Goal: Transaction & Acquisition: Purchase product/service

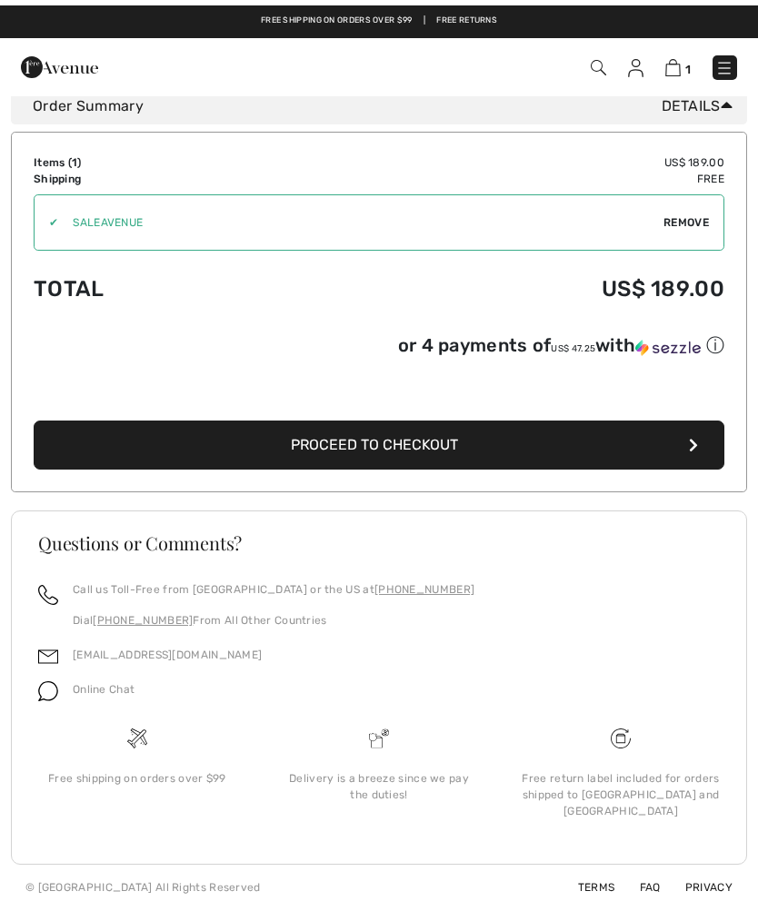
scroll to position [477, 0]
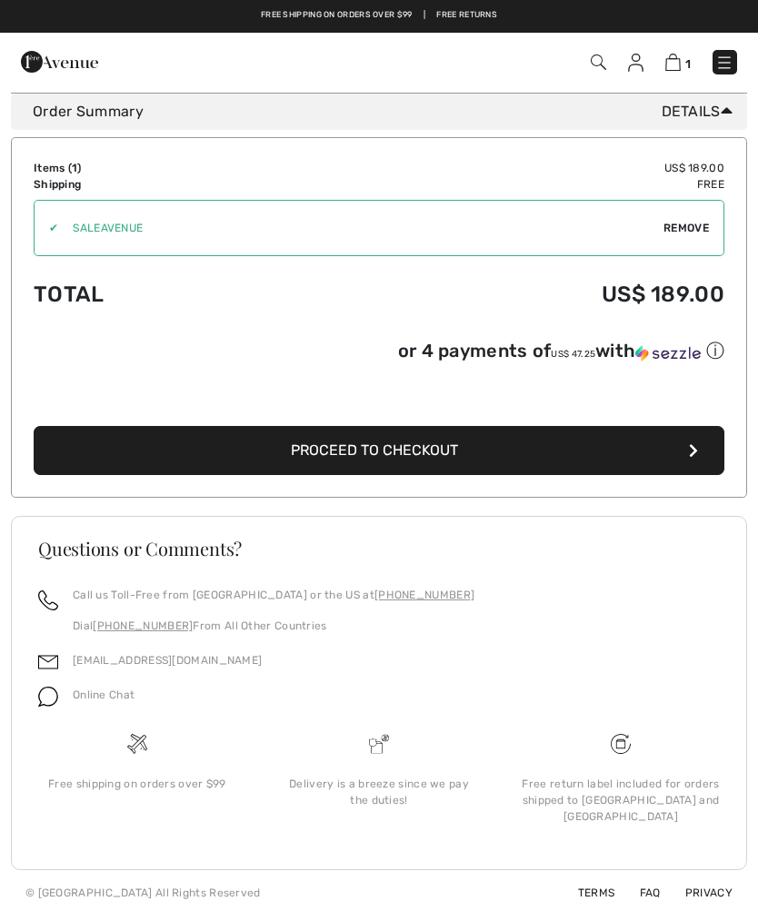
click at [532, 447] on button "Proceed to Checkout" at bounding box center [379, 450] width 691 height 49
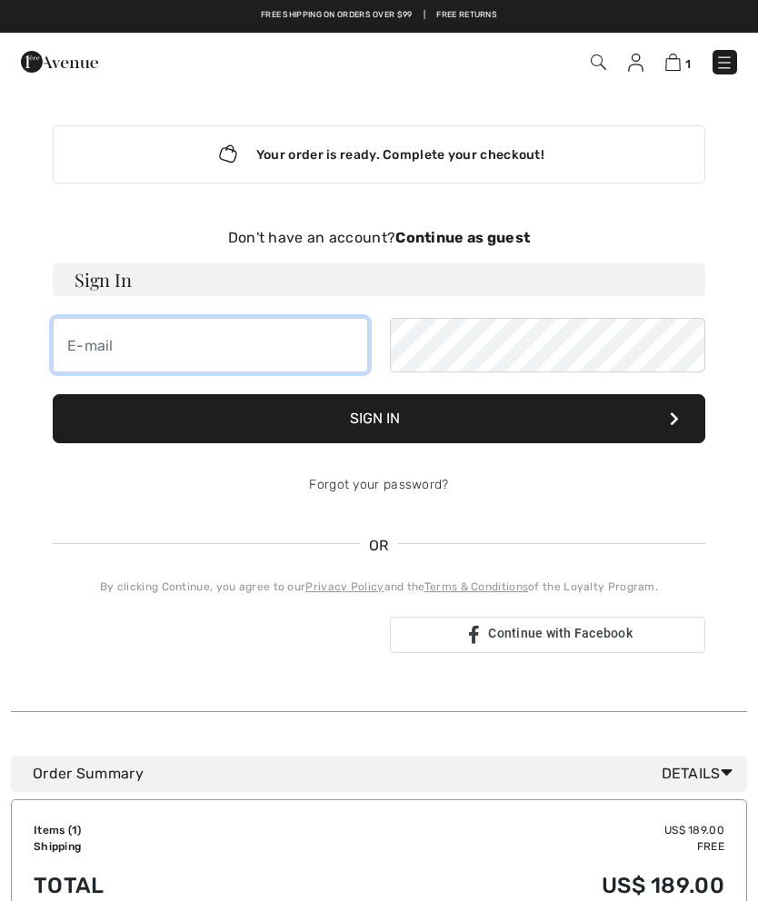
click at [198, 338] on input "email" at bounding box center [210, 345] width 315 height 55
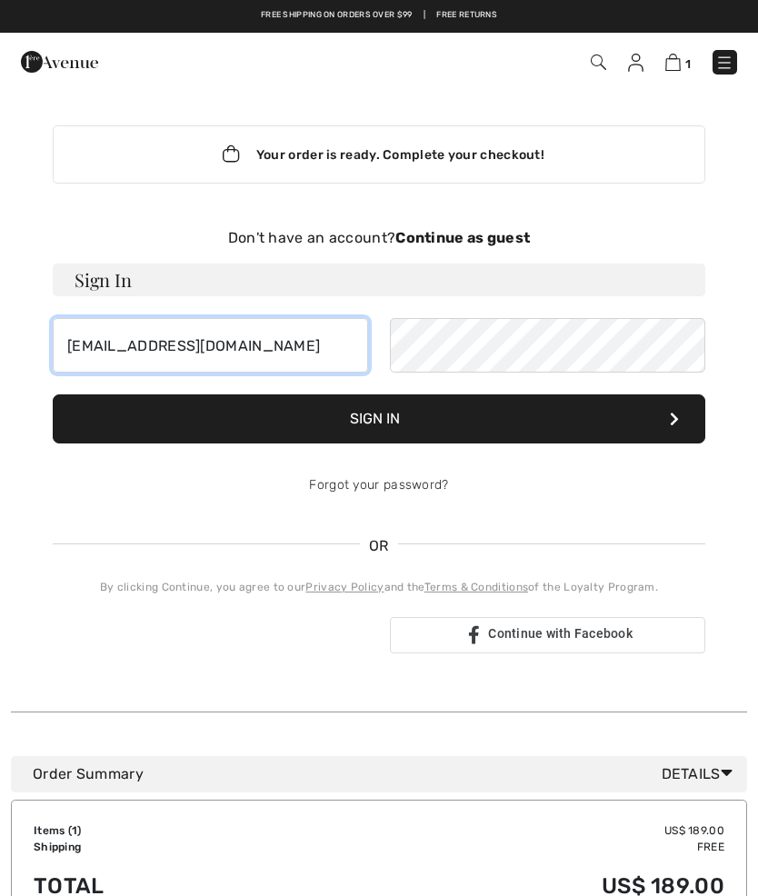
type input "gbauhan@gmail.com"
click at [514, 419] on button "Sign In" at bounding box center [379, 418] width 652 height 49
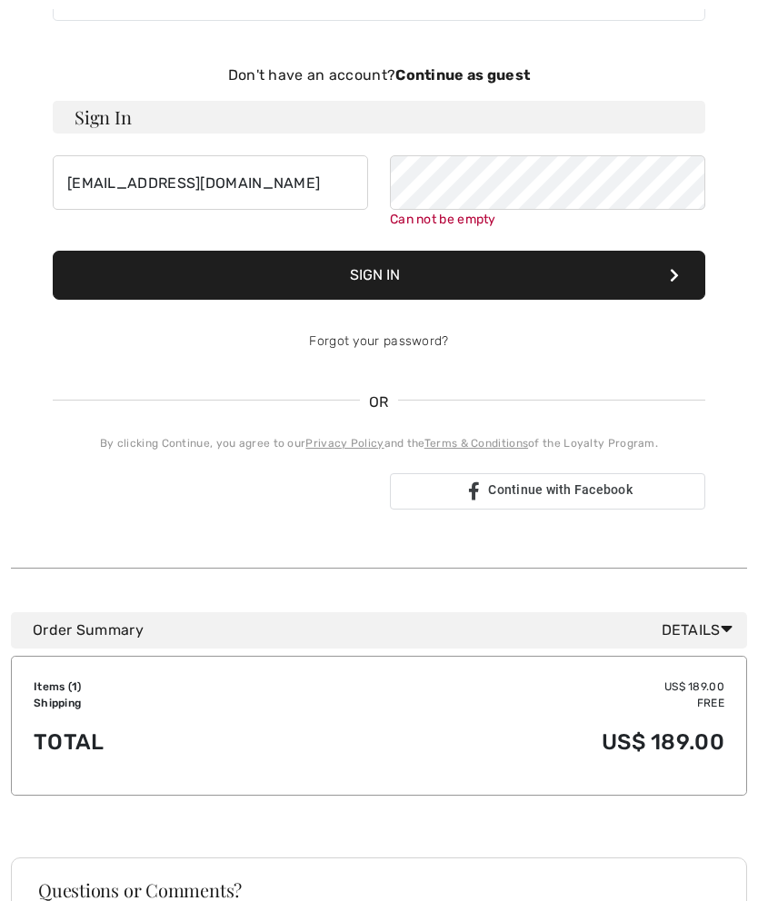
scroll to position [187, 0]
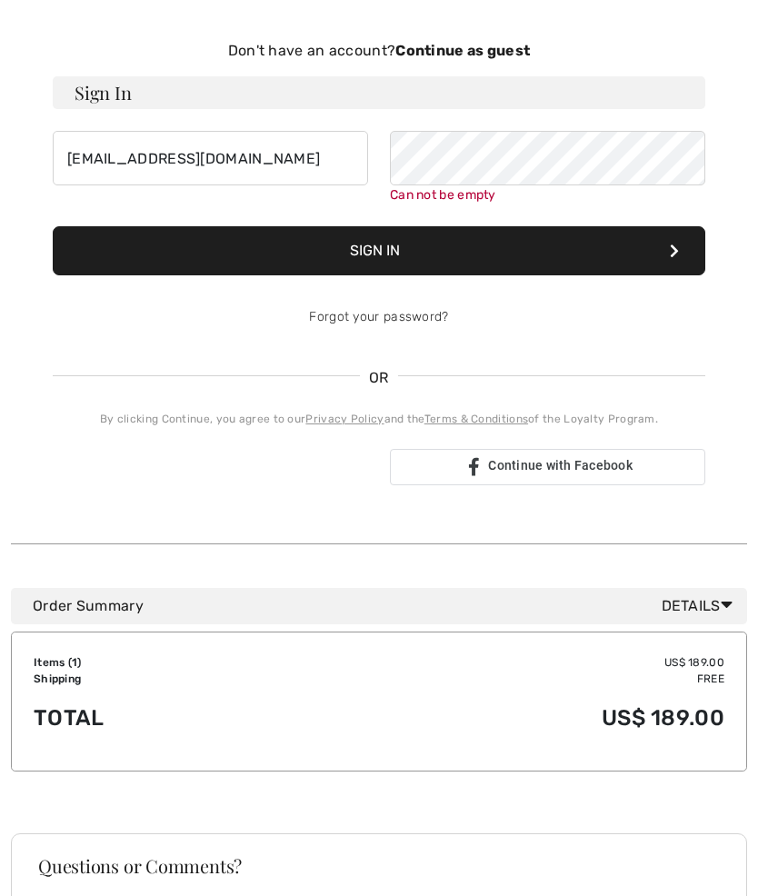
click at [612, 254] on button "Sign In" at bounding box center [379, 250] width 652 height 49
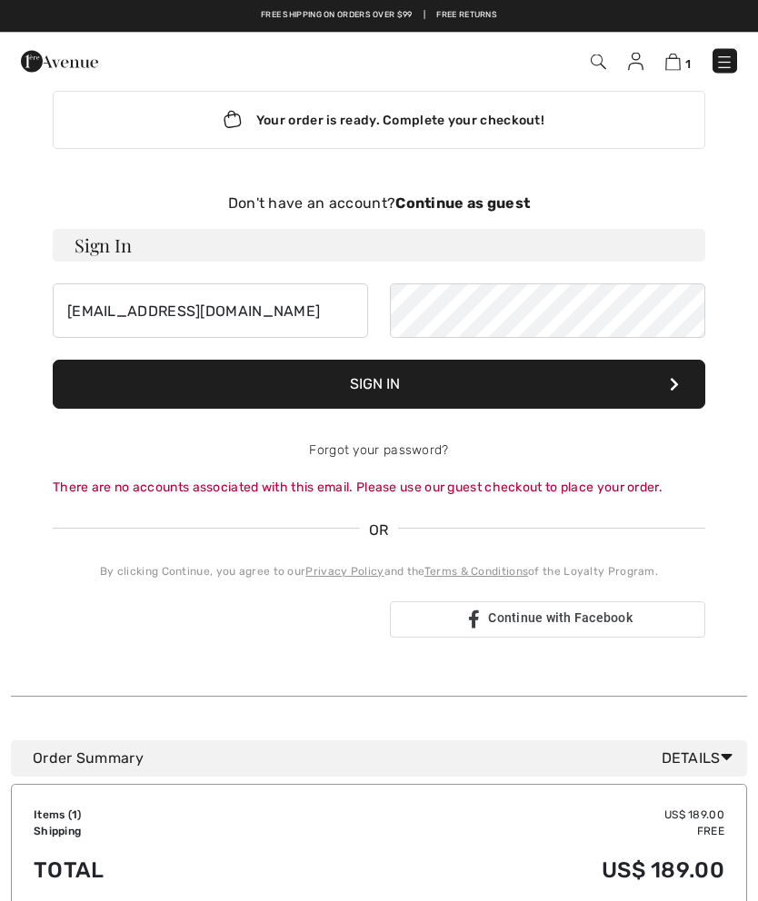
scroll to position [0, 0]
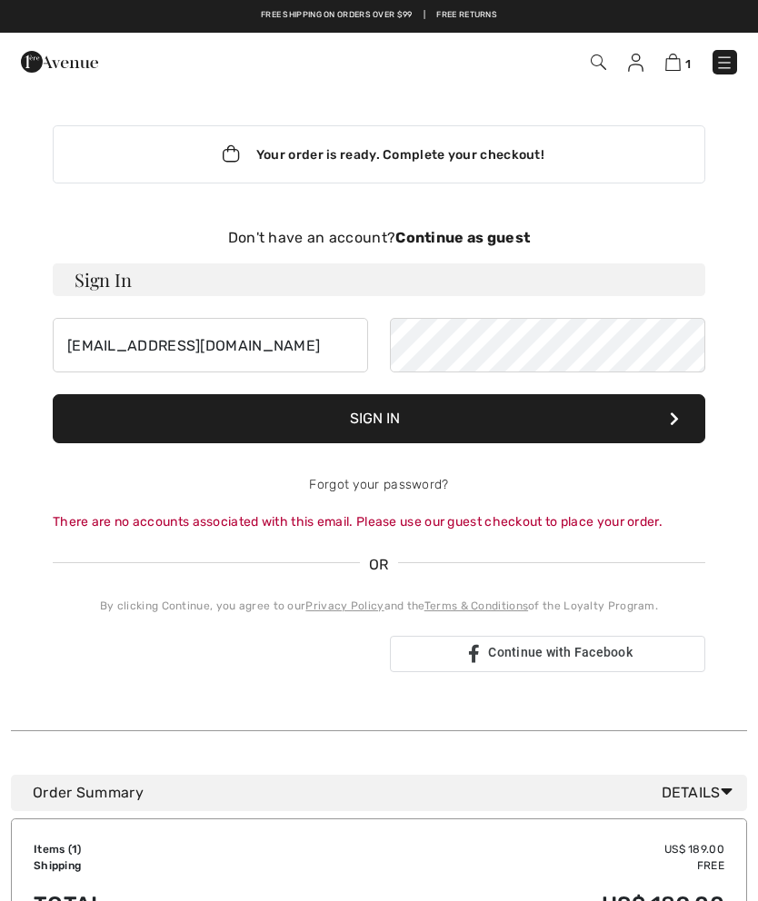
click at [478, 234] on strong "Continue as guest" at bounding box center [462, 237] width 134 height 17
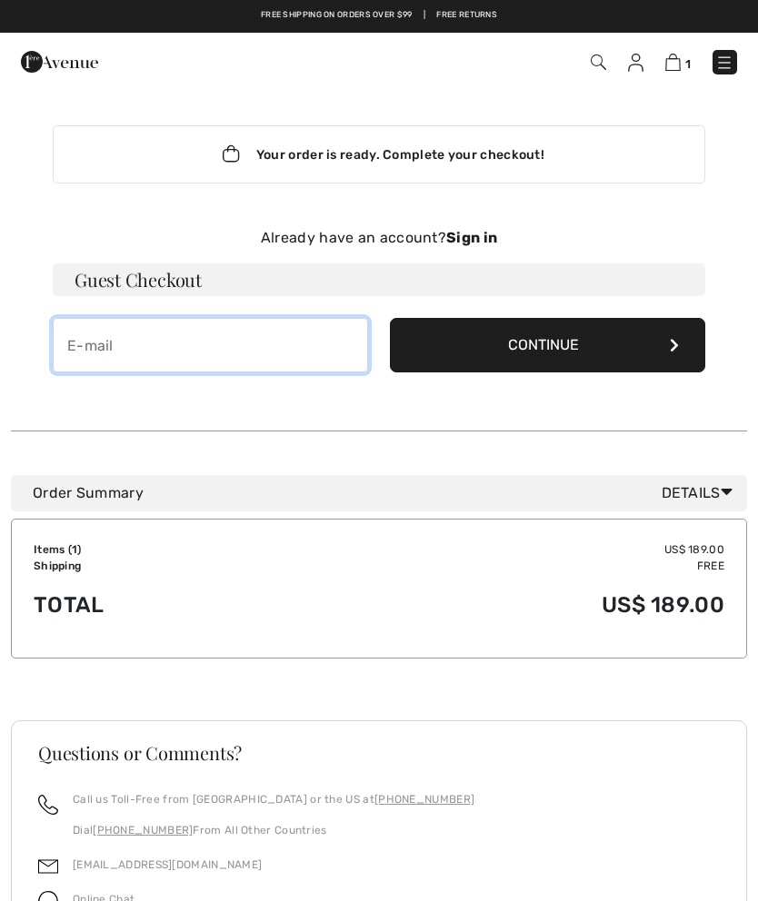
click at [269, 340] on input "email" at bounding box center [210, 345] width 315 height 55
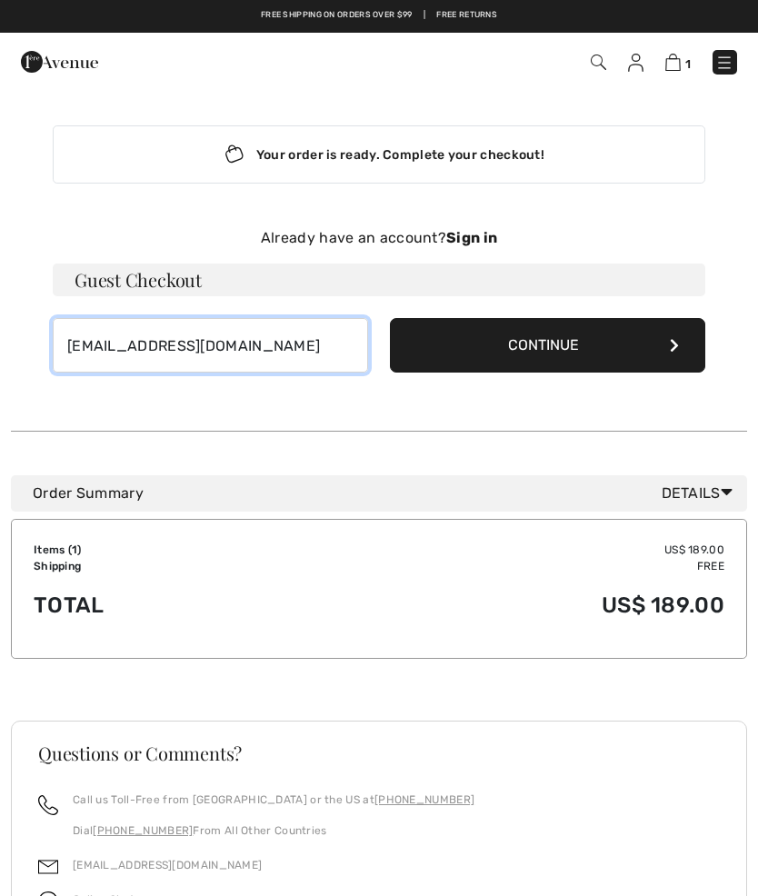
type input "gbauhan@gmail.com"
click at [562, 341] on button "Continue" at bounding box center [547, 345] width 315 height 55
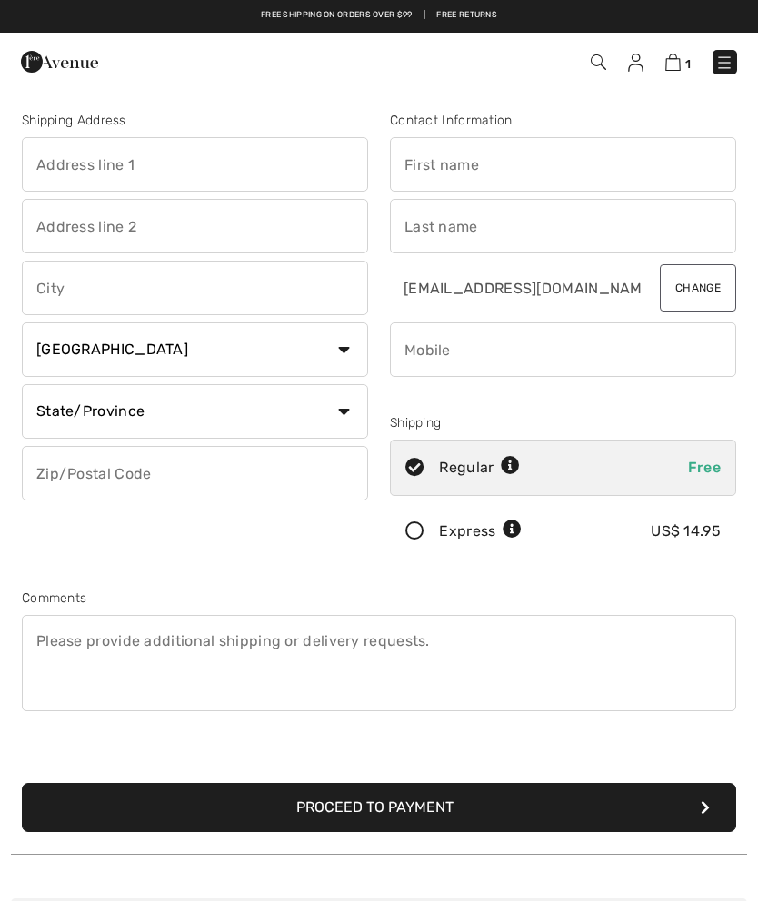
click at [538, 158] on input "text" at bounding box center [563, 164] width 346 height 55
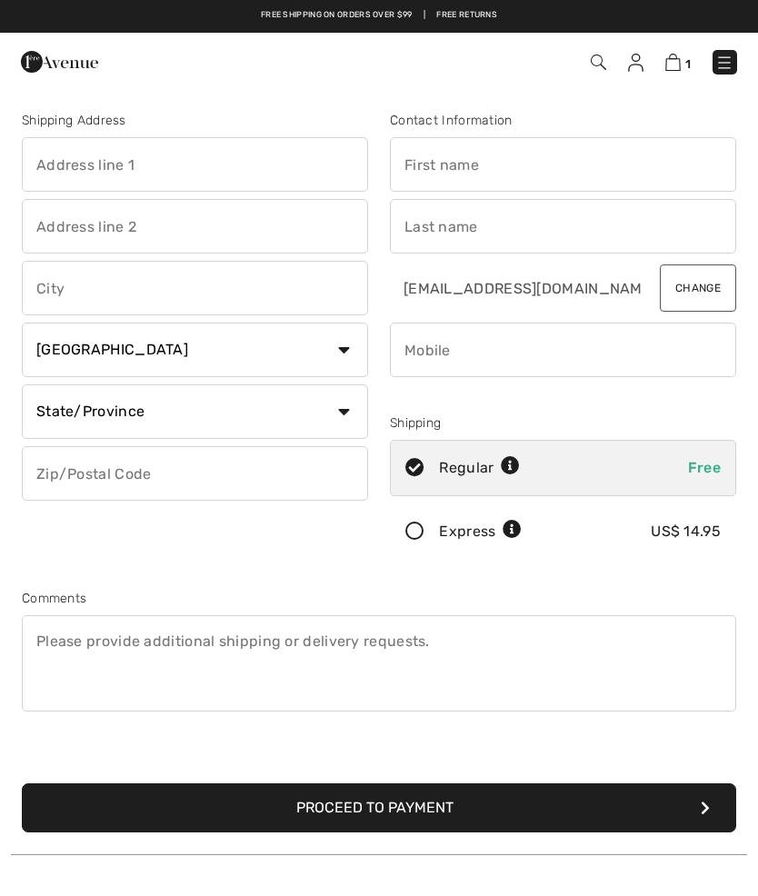
type input "1100 Ridgewood Rd"
type input "Harrisonburg"
select select "US"
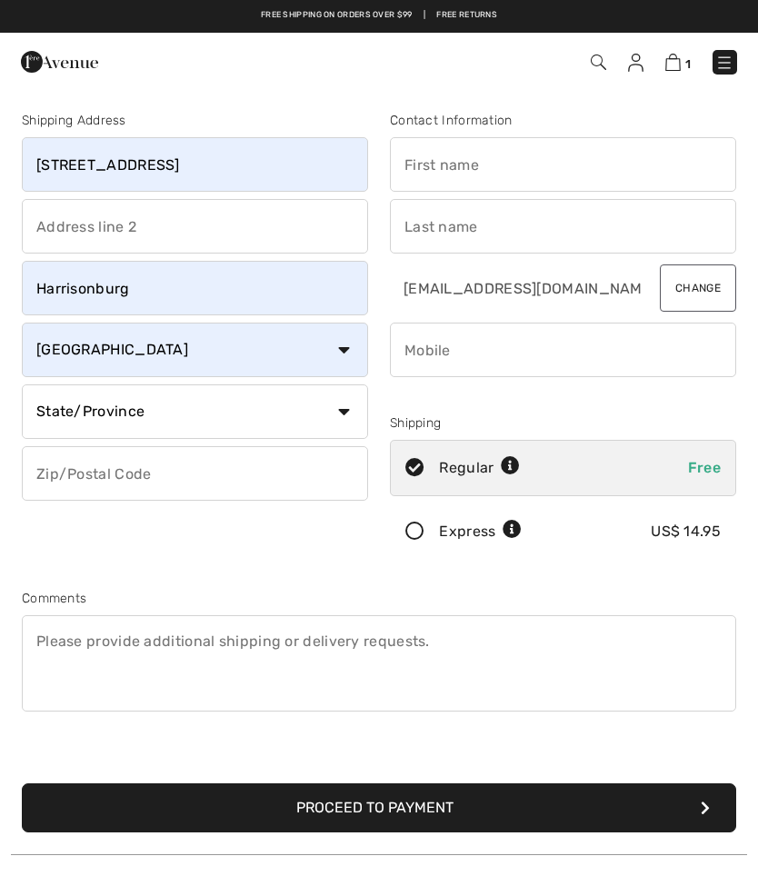
select select "VA"
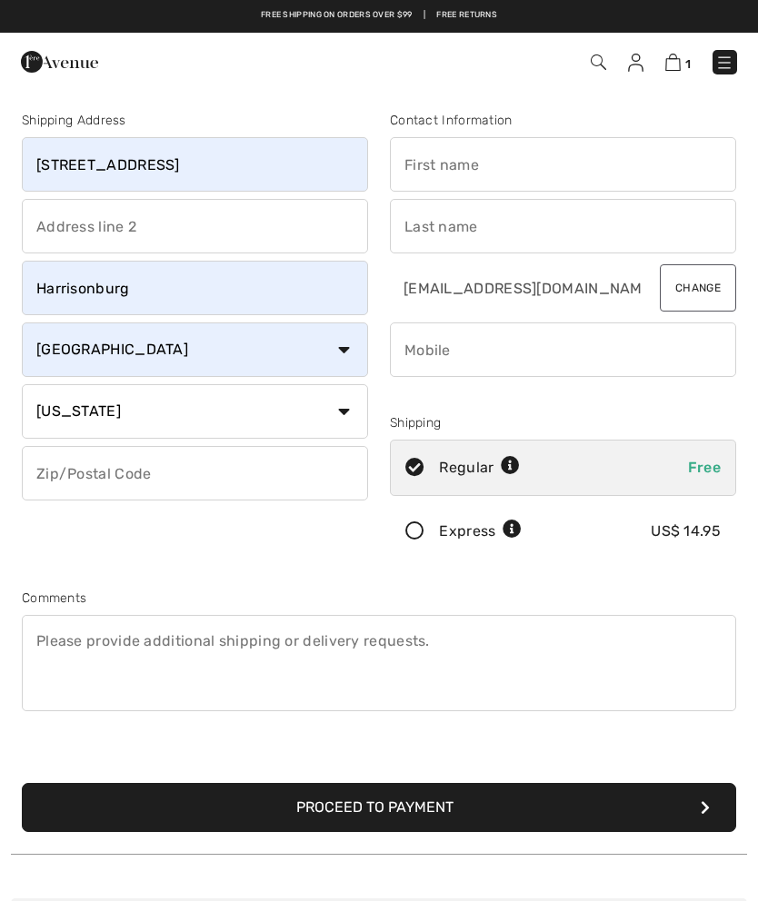
type input "22801"
type input "Virginia"
type input "Bauhan"
type input "5404760212"
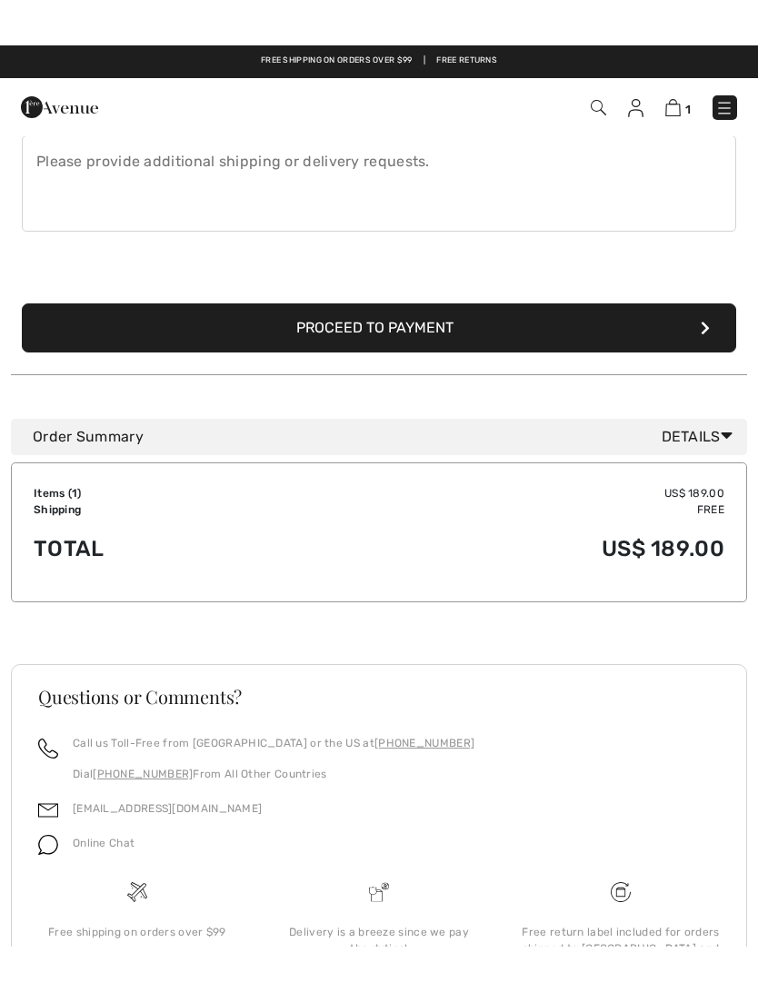
scroll to position [522, 0]
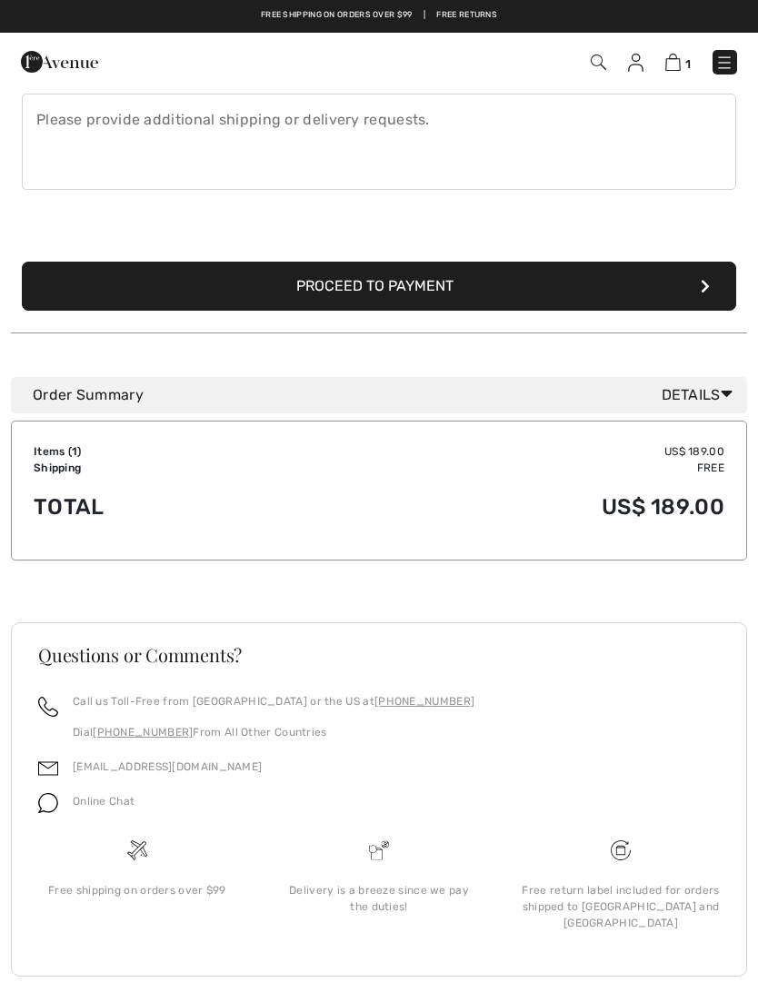
click at [676, 268] on button "Proceed to Payment" at bounding box center [379, 286] width 714 height 49
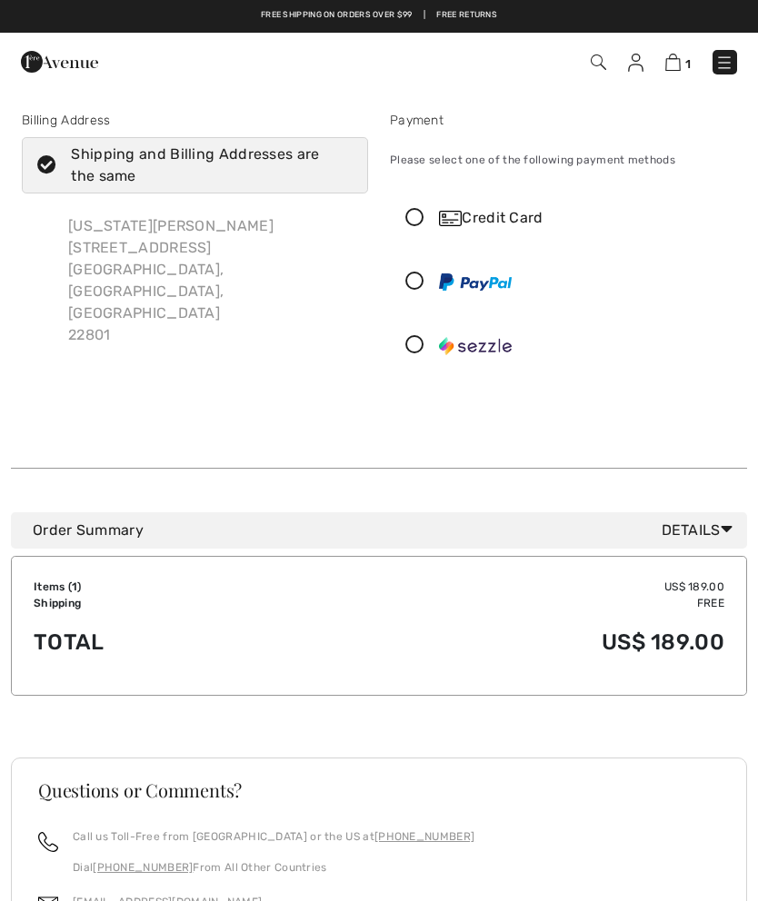
click at [723, 536] on icon at bounding box center [727, 529] width 12 height 19
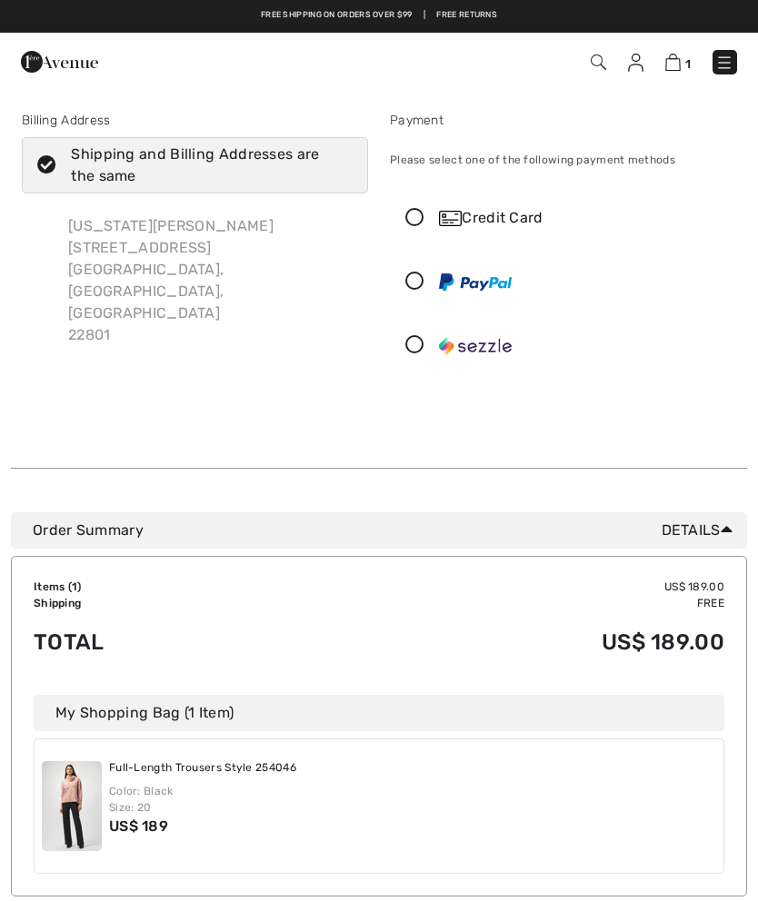
click at [420, 210] on icon at bounding box center [415, 218] width 48 height 19
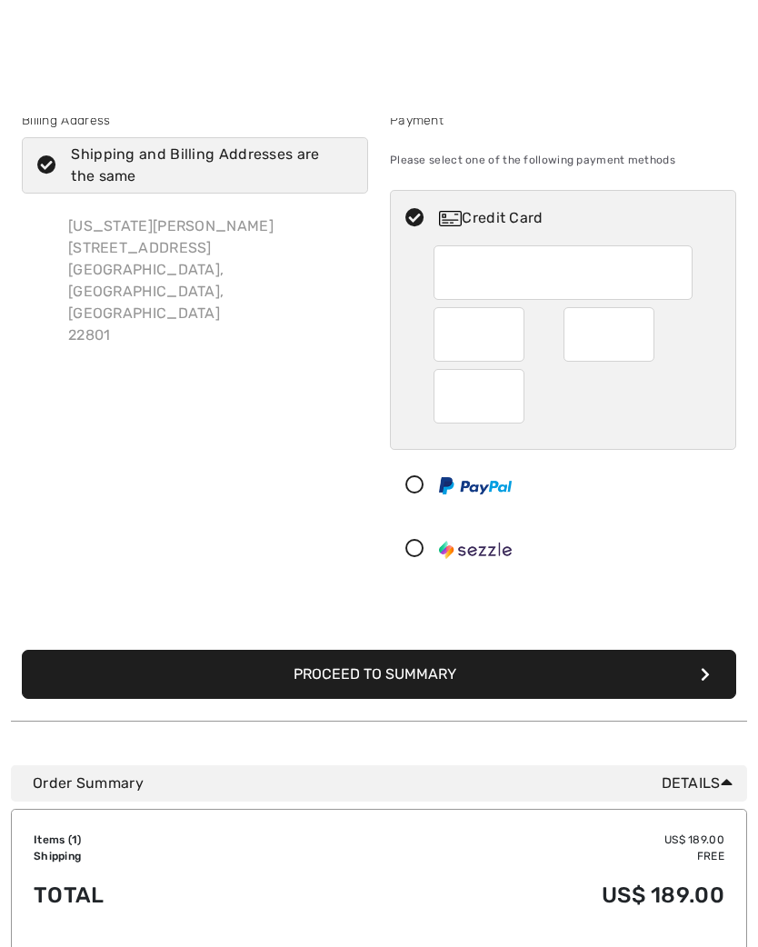
scroll to position [111, 0]
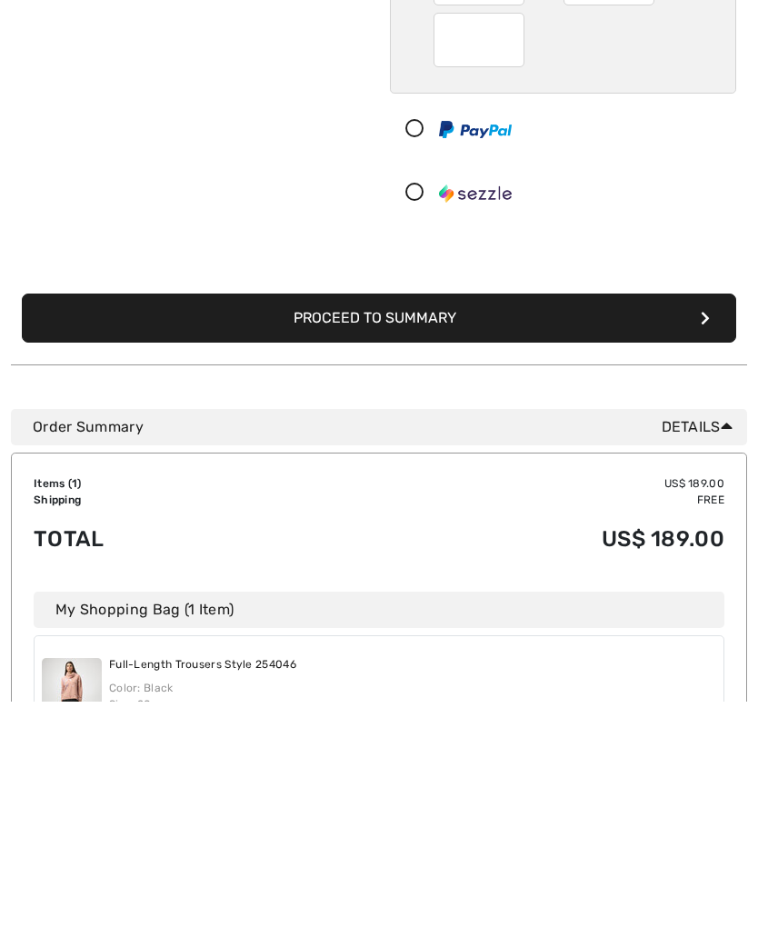
click at [519, 539] on button "Proceed to Summary" at bounding box center [379, 563] width 714 height 49
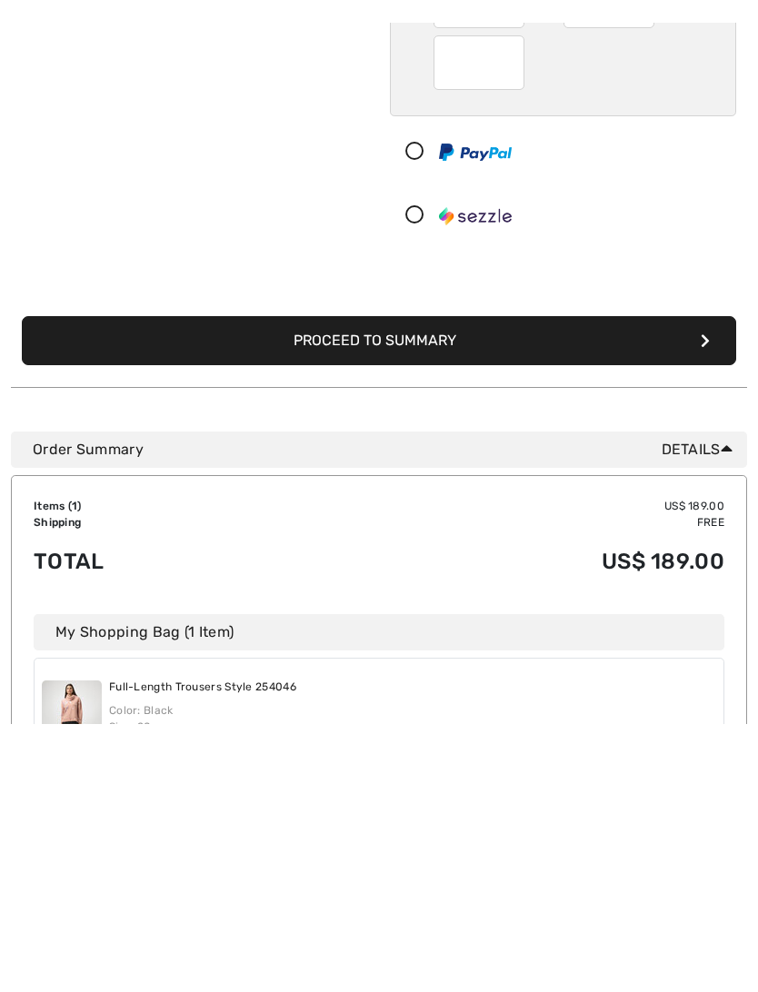
scroll to position [356, 0]
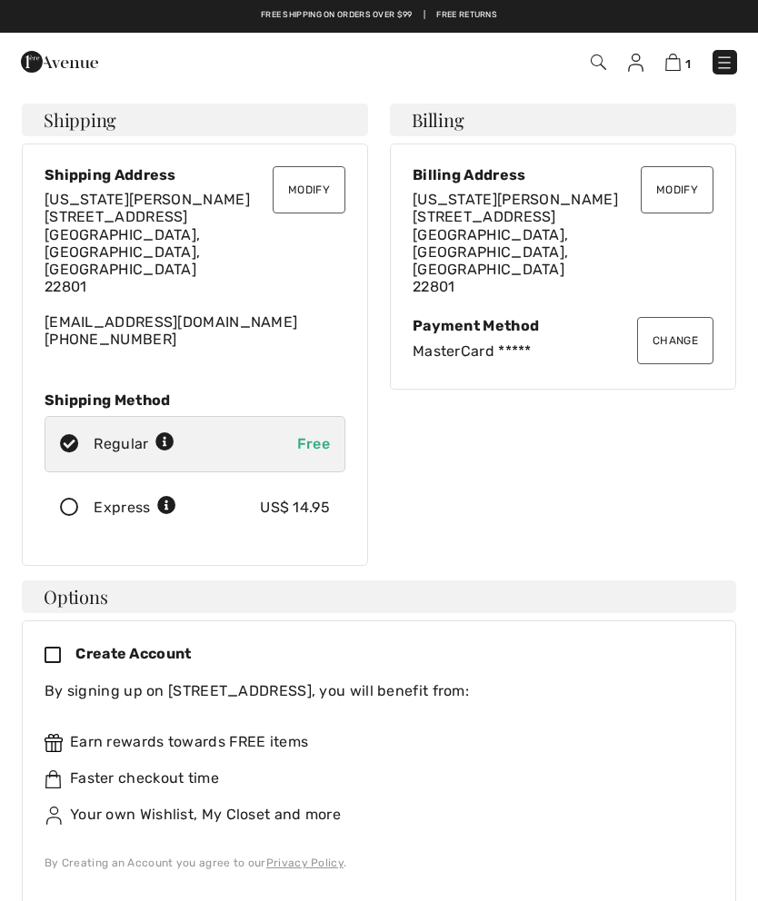
click at [57, 647] on icon at bounding box center [60, 656] width 31 height 19
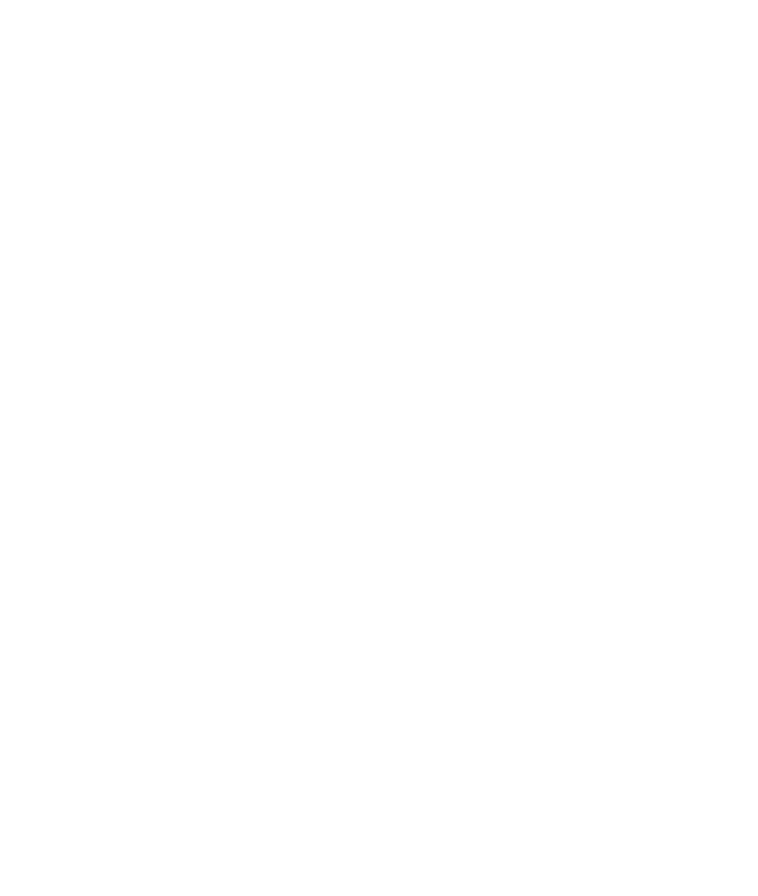
scroll to position [1835, 0]
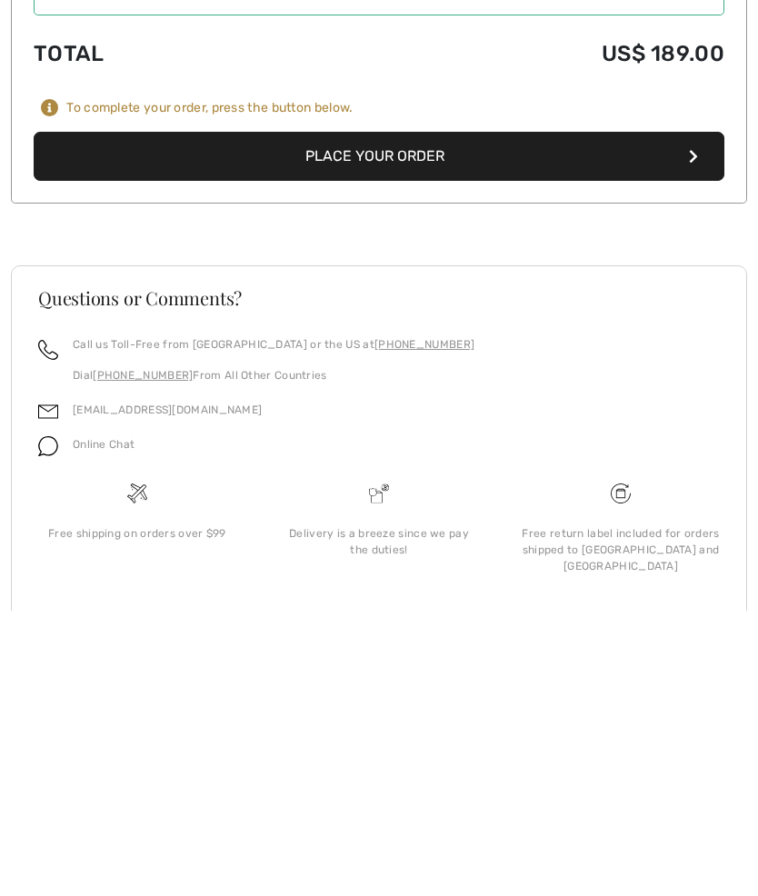
click at [574, 417] on button "Place Your Order" at bounding box center [379, 441] width 691 height 49
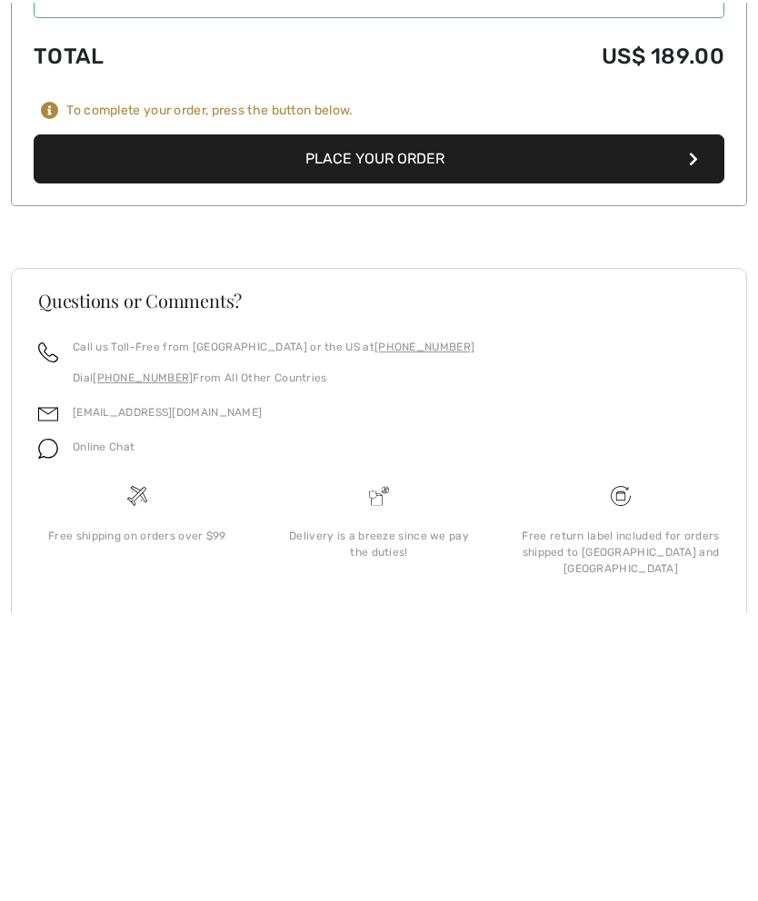
scroll to position [1830, 0]
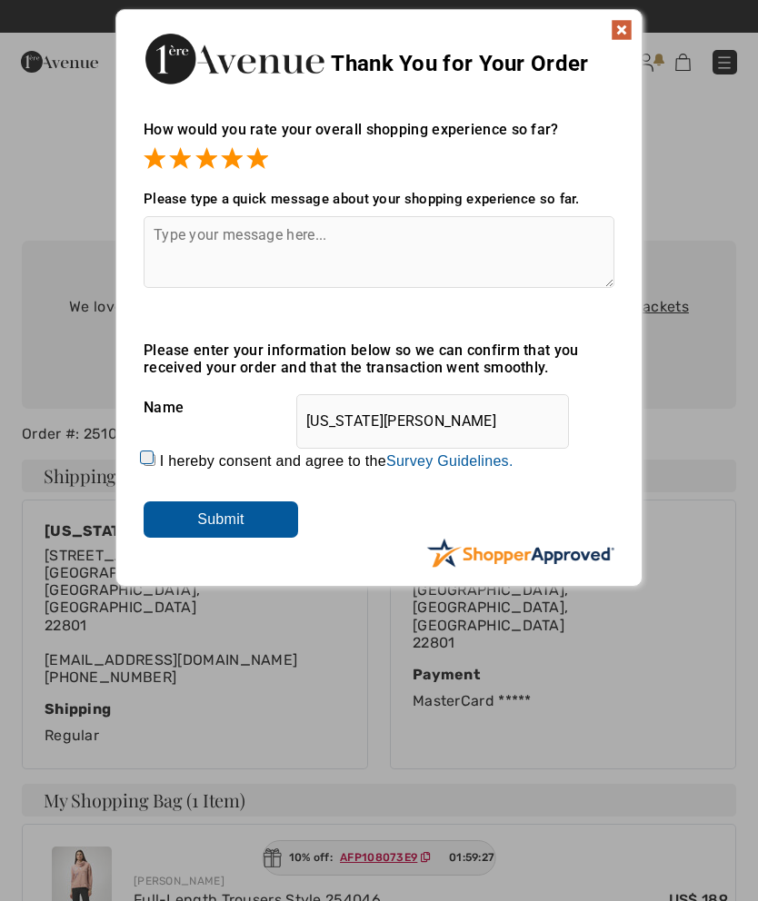
click at [259, 149] on span at bounding box center [257, 158] width 22 height 22
click at [253, 507] on input "Submit" at bounding box center [221, 520] width 154 height 36
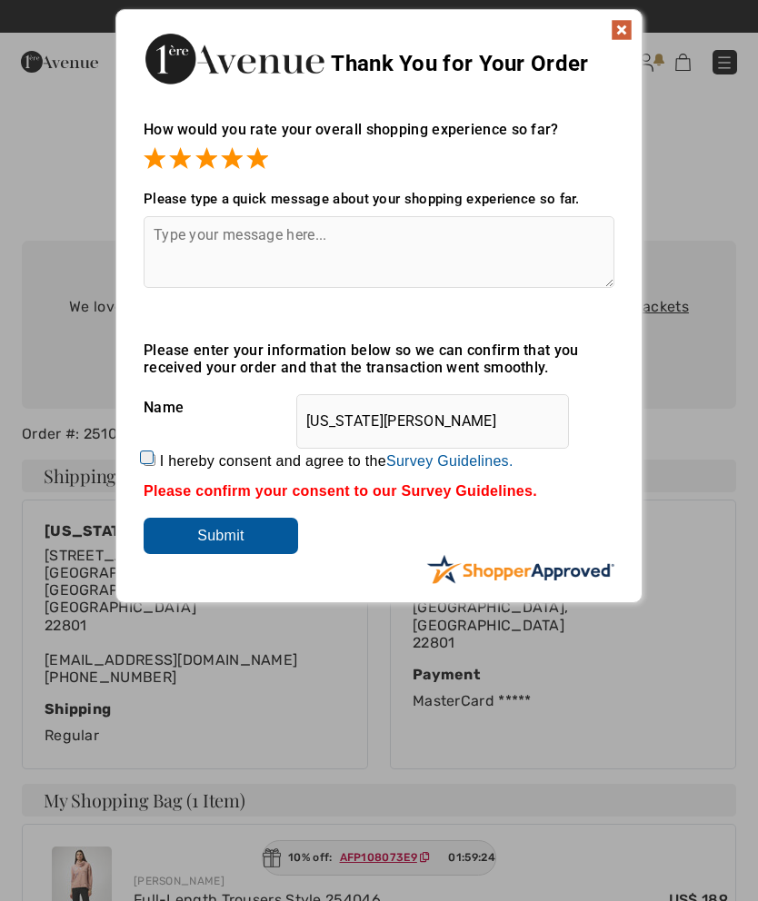
click at [155, 454] on input "I hereby consent and agree to the By submitting a review, you grant permission …" at bounding box center [150, 460] width 12 height 12
checkbox input "true"
click at [467, 417] on input "Virginia Bauhan" at bounding box center [432, 421] width 273 height 55
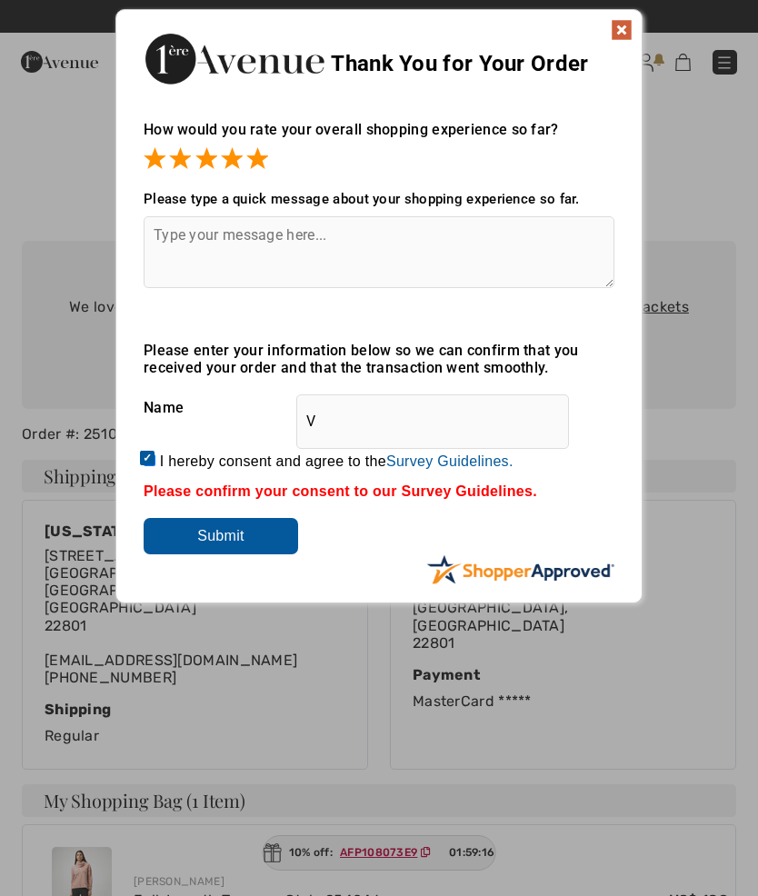
type input "V"
click at [241, 540] on input "Submit" at bounding box center [221, 536] width 154 height 36
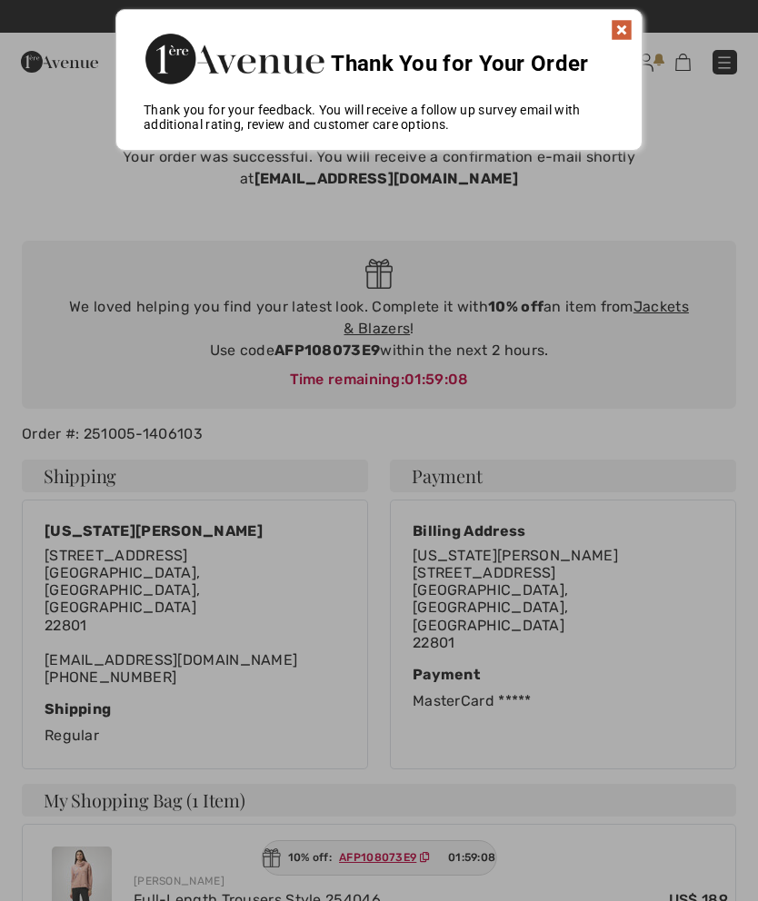
click at [631, 19] on img at bounding box center [622, 30] width 22 height 22
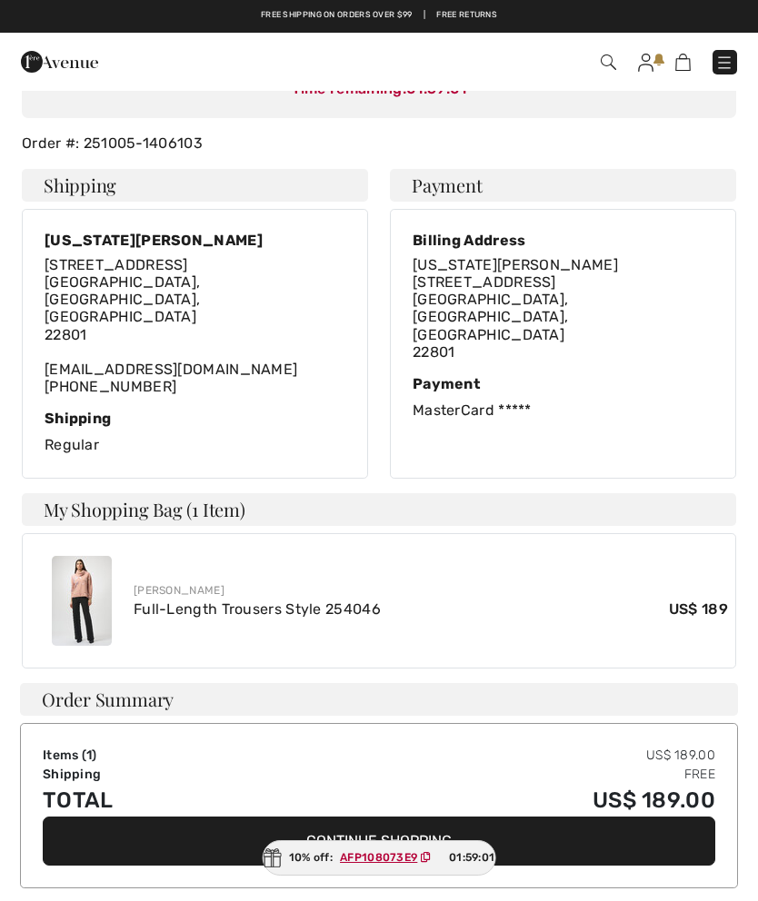
scroll to position [242, 0]
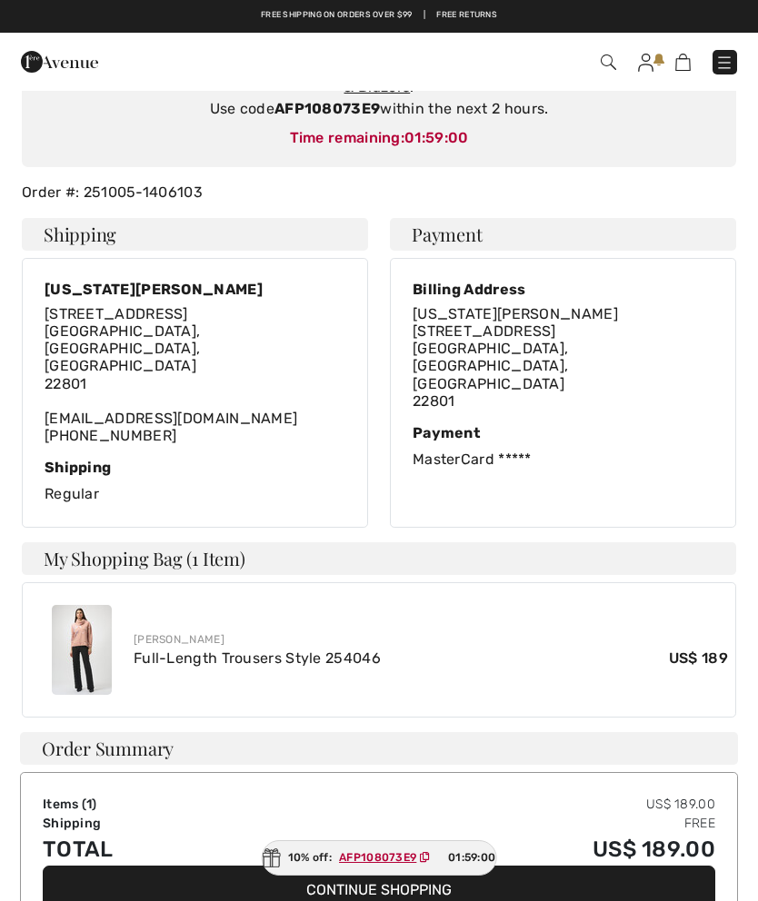
click at [191, 631] on div "[PERSON_NAME]" at bounding box center [431, 639] width 594 height 16
click at [91, 605] on img at bounding box center [82, 650] width 60 height 90
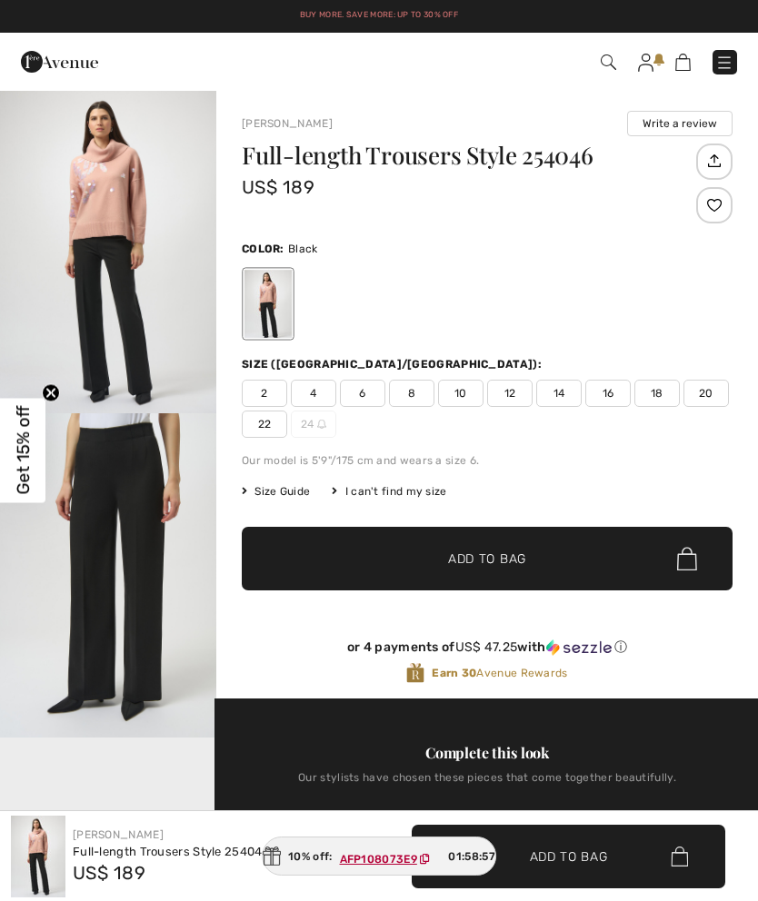
checkbox input "true"
